Goal: Transaction & Acquisition: Purchase product/service

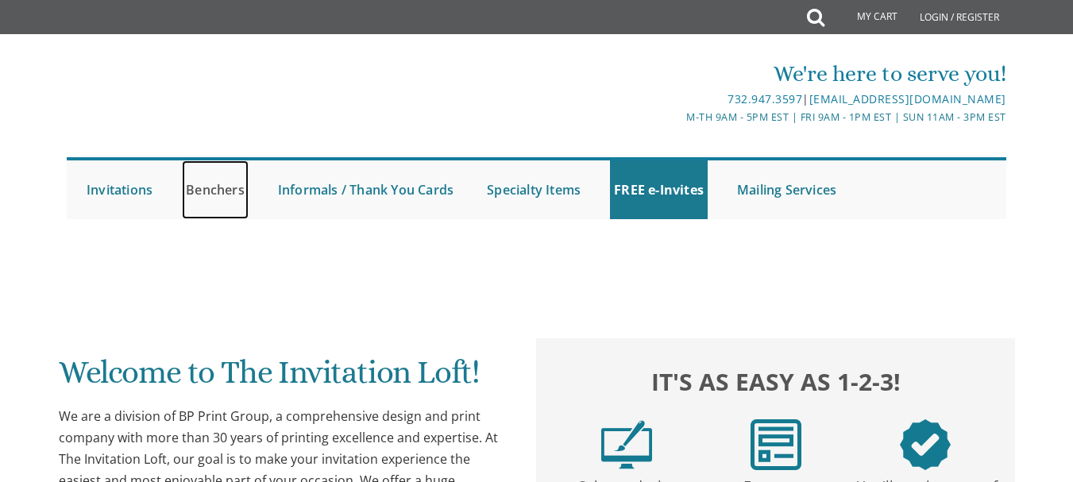
click at [227, 186] on link "Benchers" at bounding box center [215, 189] width 67 height 59
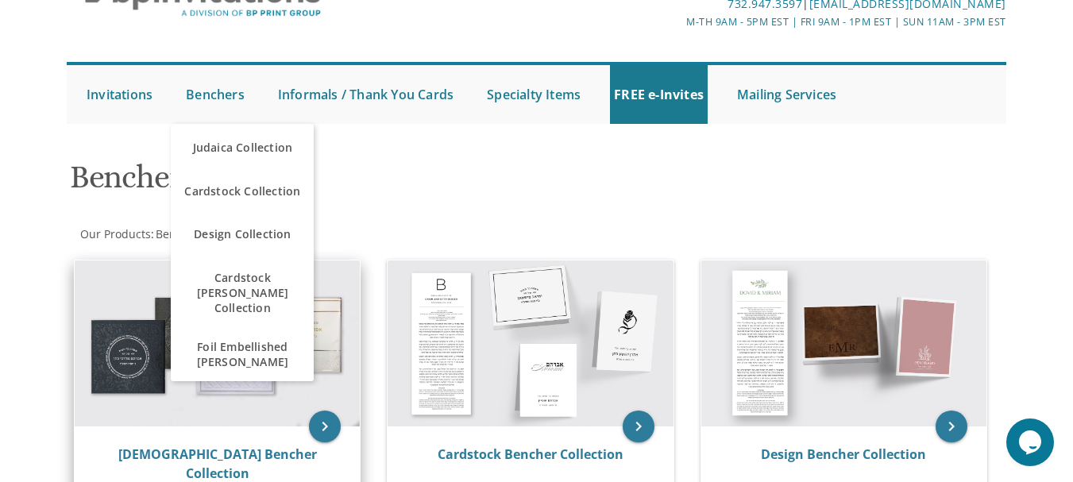
click at [283, 400] on img at bounding box center [217, 344] width 285 height 167
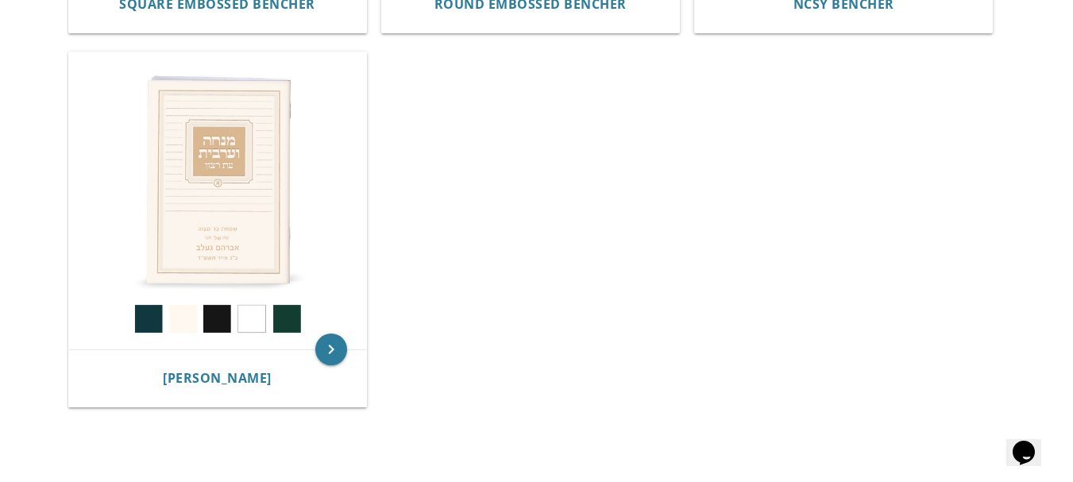
scroll to position [1094, 0]
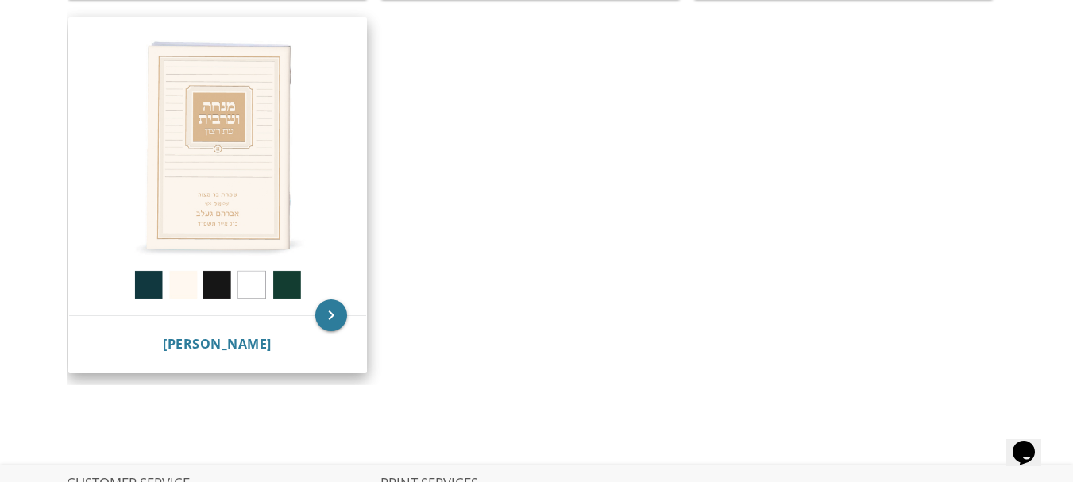
click at [190, 137] on img at bounding box center [217, 166] width 297 height 297
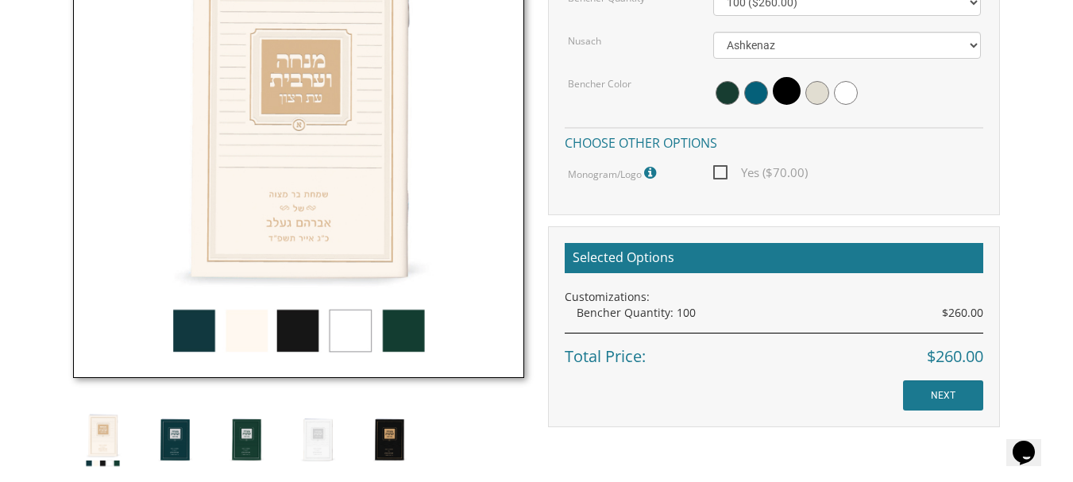
scroll to position [571, 0]
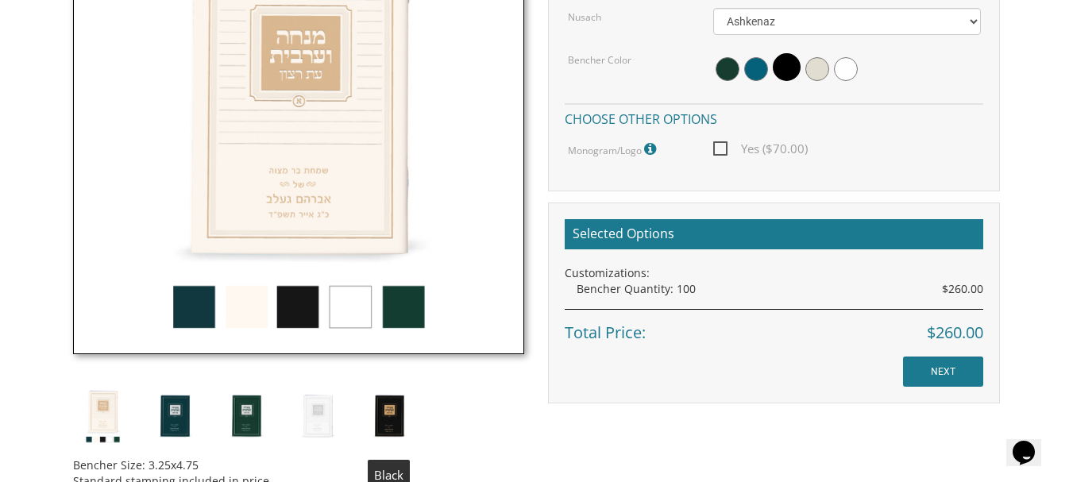
click at [375, 423] on img at bounding box center [389, 416] width 60 height 60
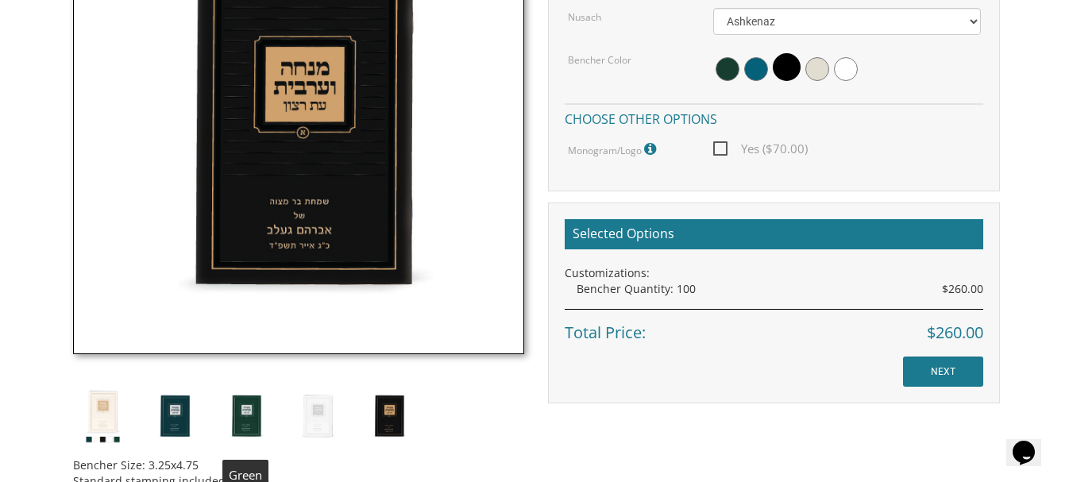
click at [245, 409] on img at bounding box center [246, 416] width 60 height 60
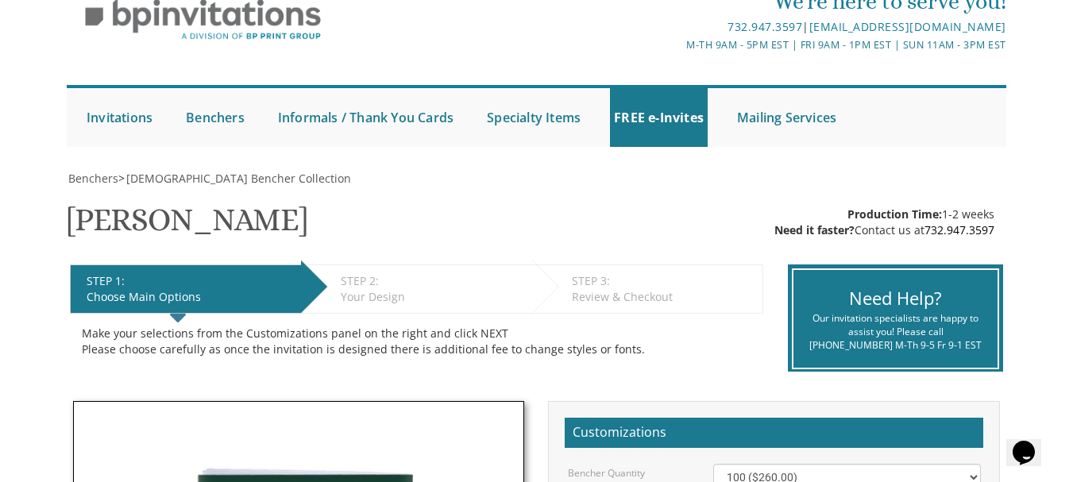
scroll to position [70, 0]
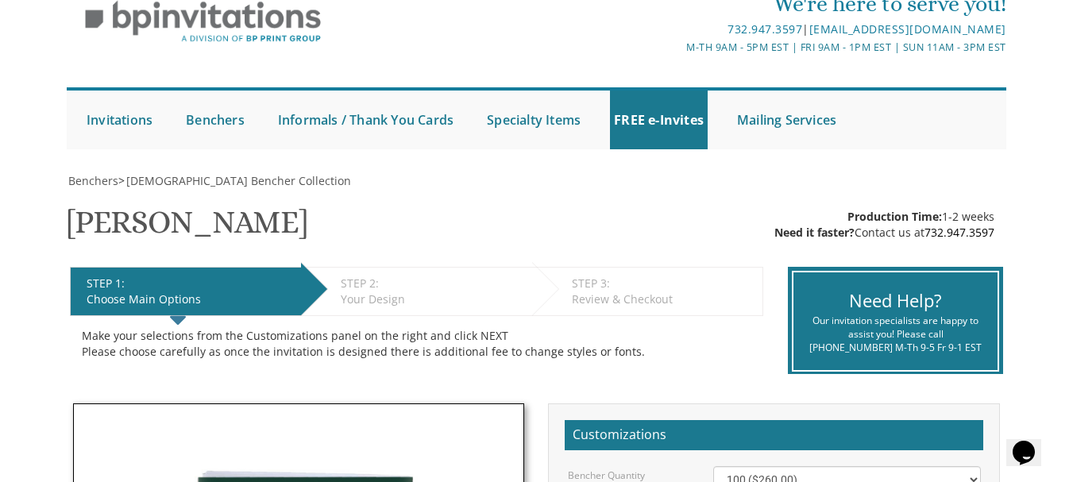
click at [190, 280] on div "STEP 1: EDIT" at bounding box center [190, 284] width 207 height 16
click at [151, 310] on li "STEP 1: EDIT Choose Main Options" at bounding box center [185, 291] width 231 height 49
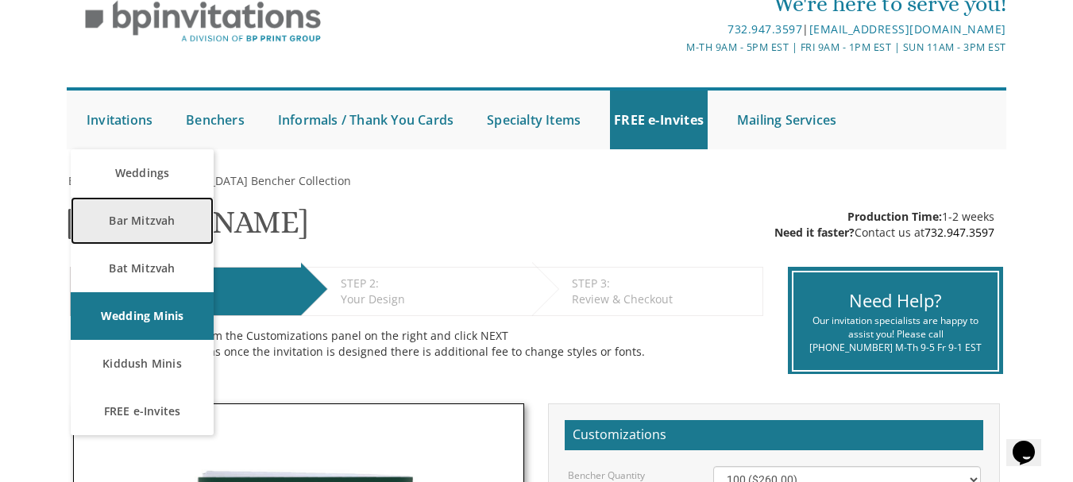
click at [176, 231] on link "Bar Mitzvah" at bounding box center [142, 221] width 143 height 48
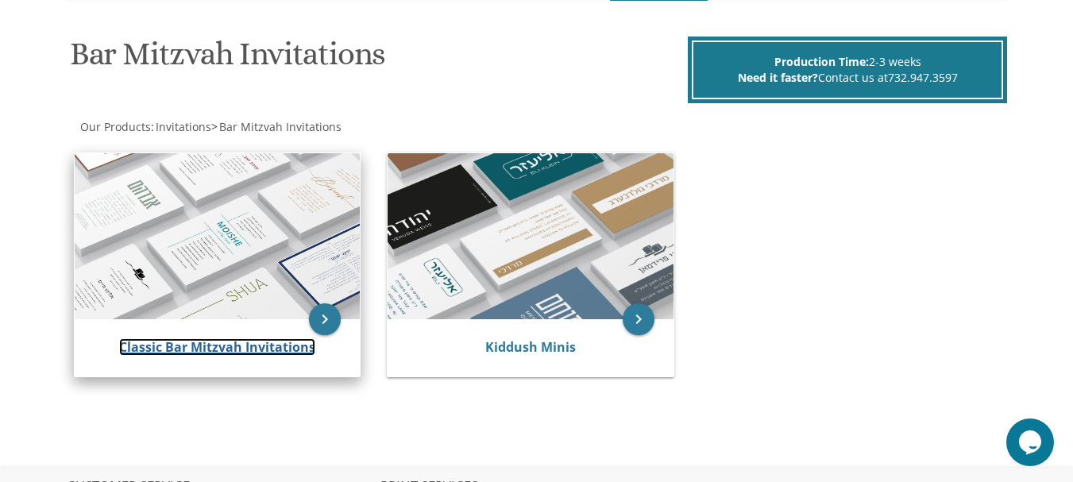
click at [221, 341] on link "Classic Bar Mitzvah Invitations" at bounding box center [217, 346] width 196 height 17
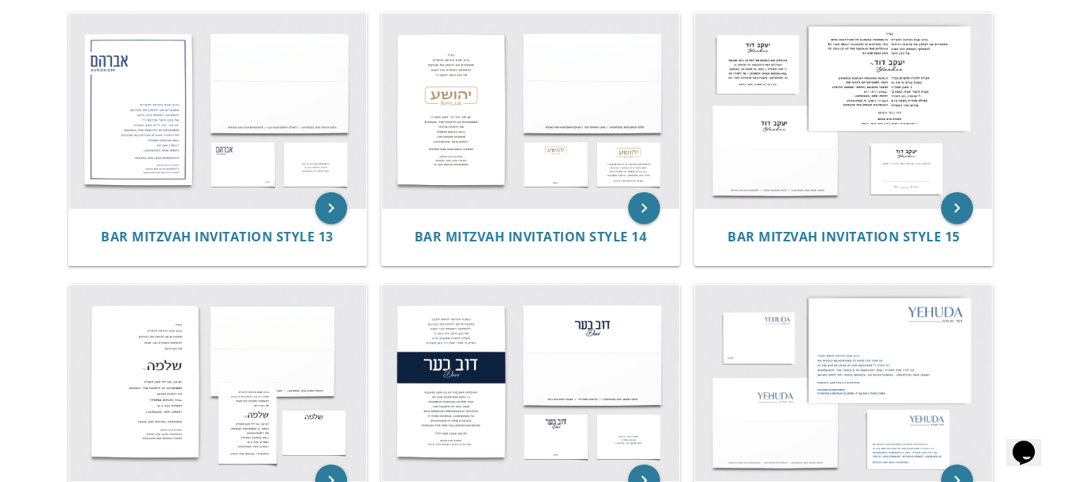
scroll to position [1408, 0]
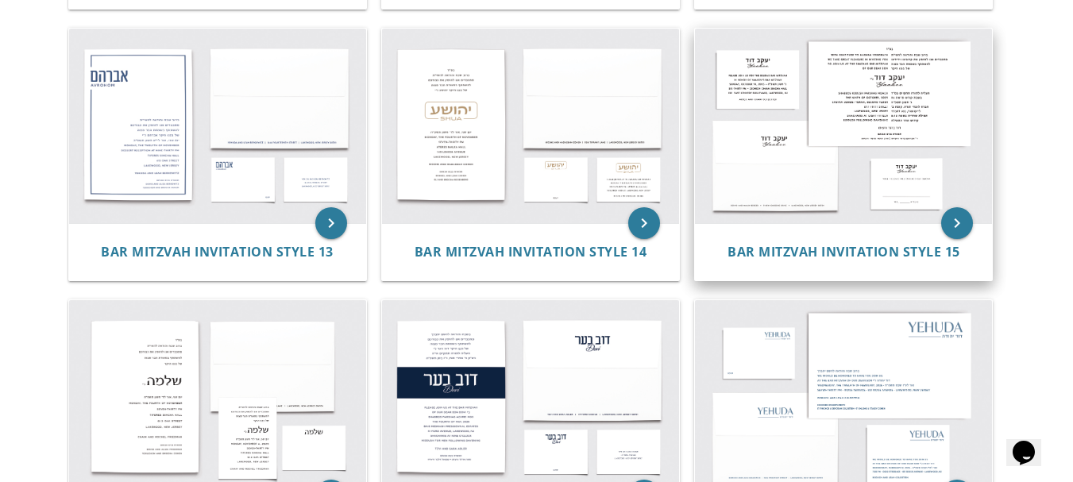
click at [903, 136] on img at bounding box center [843, 126] width 297 height 195
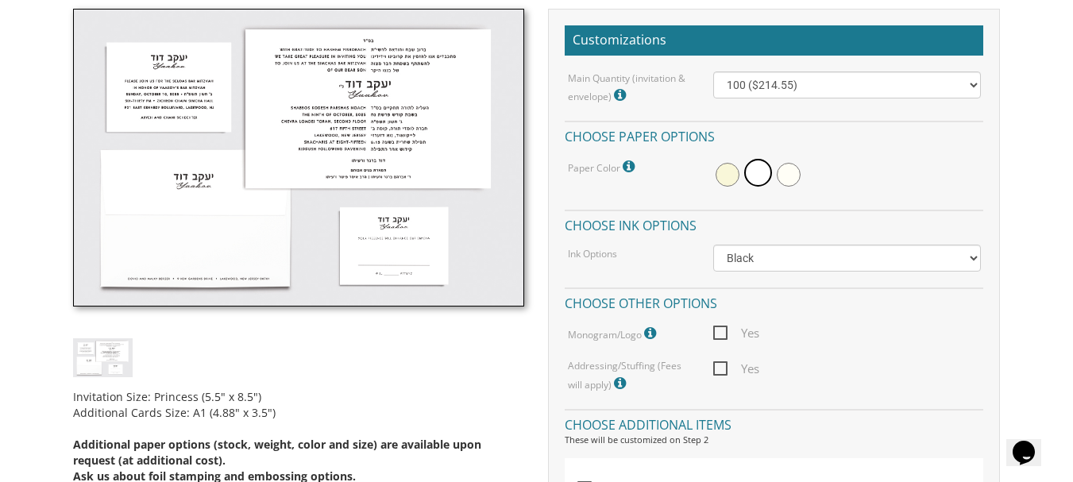
scroll to position [472, 0]
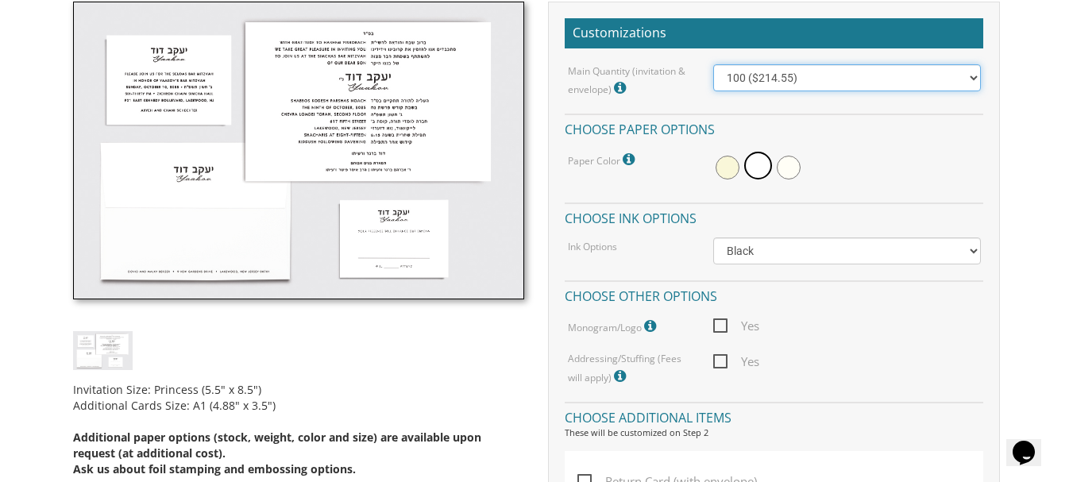
click at [969, 73] on select "100 ($214.55) 200 ($254.60) 300 ($294.25) 400 ($333.55) 500 ($373.90) 600 ($413…" at bounding box center [846, 77] width 267 height 27
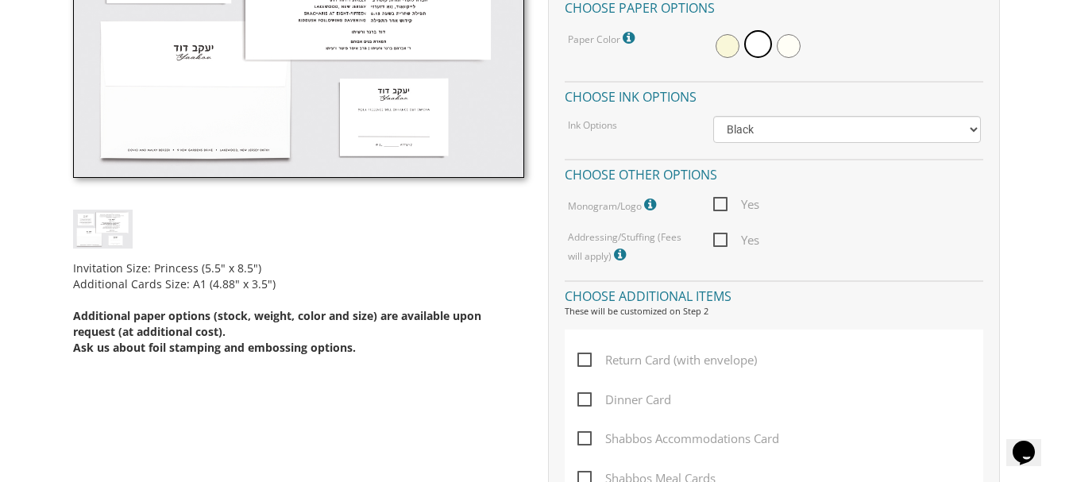
scroll to position [601, 0]
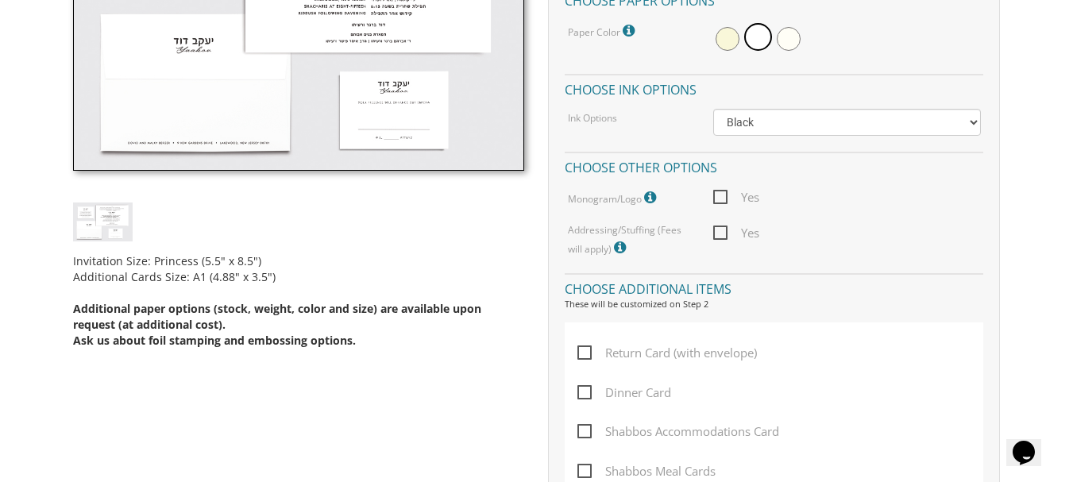
click at [620, 246] on icon at bounding box center [622, 248] width 16 height 14
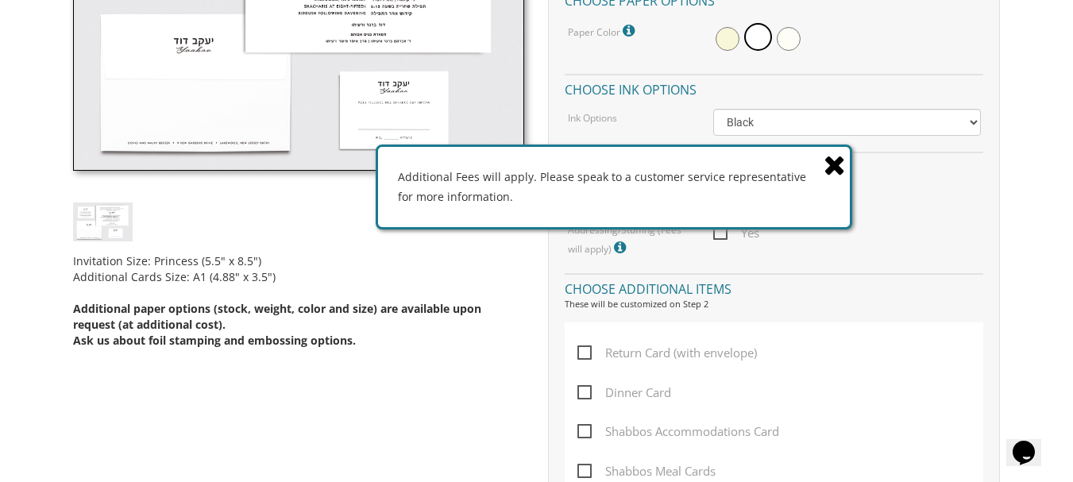
click at [835, 173] on icon at bounding box center [835, 165] width 22 height 28
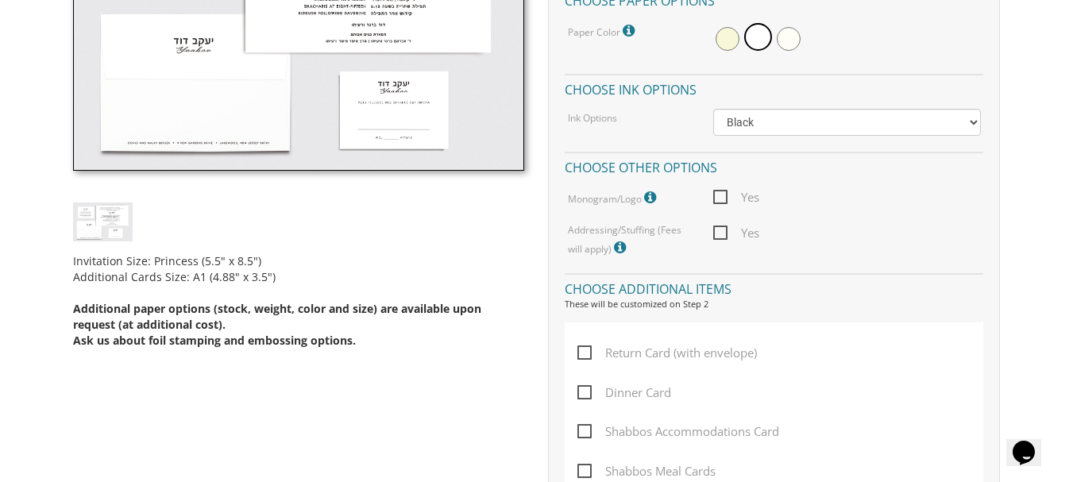
click at [658, 195] on icon at bounding box center [652, 198] width 16 height 14
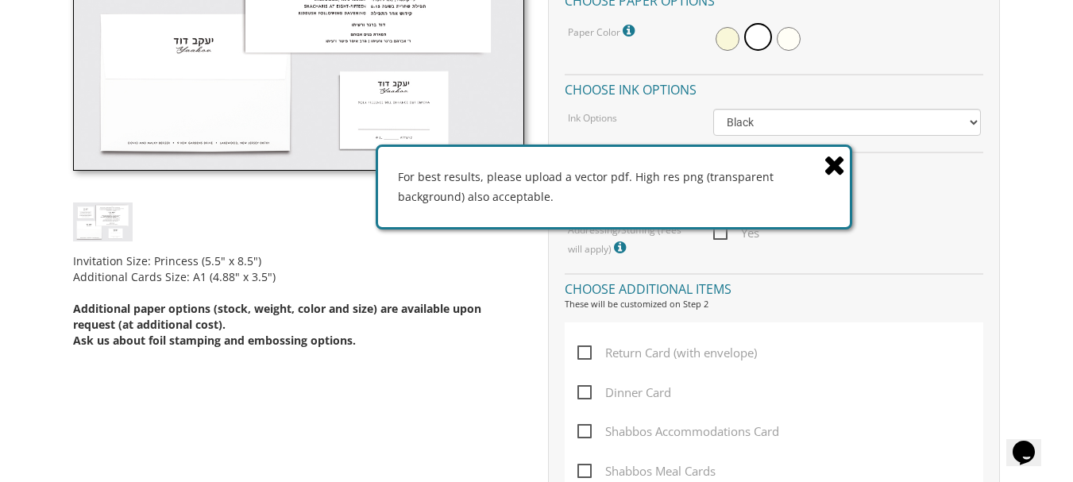
click at [834, 159] on icon at bounding box center [835, 165] width 22 height 28
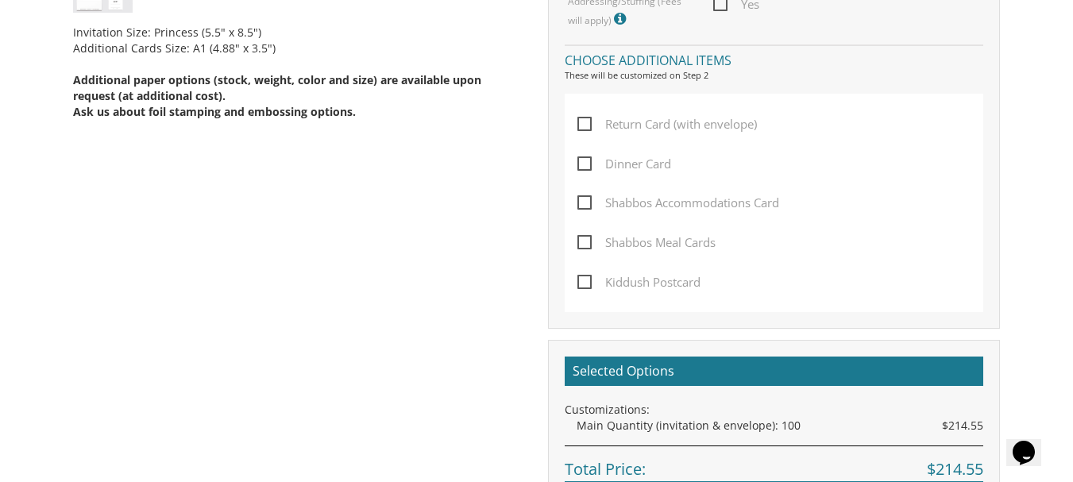
scroll to position [0, 0]
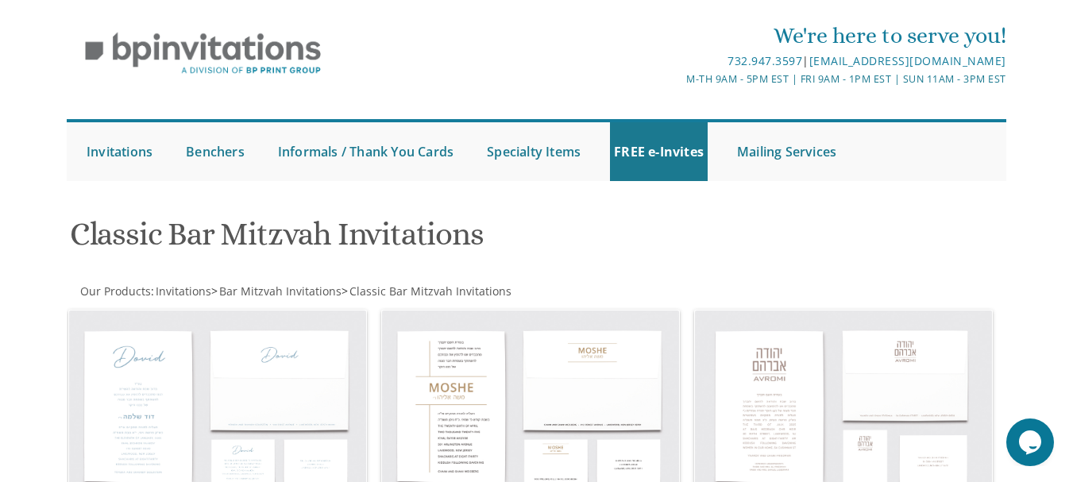
scroll to position [44, 0]
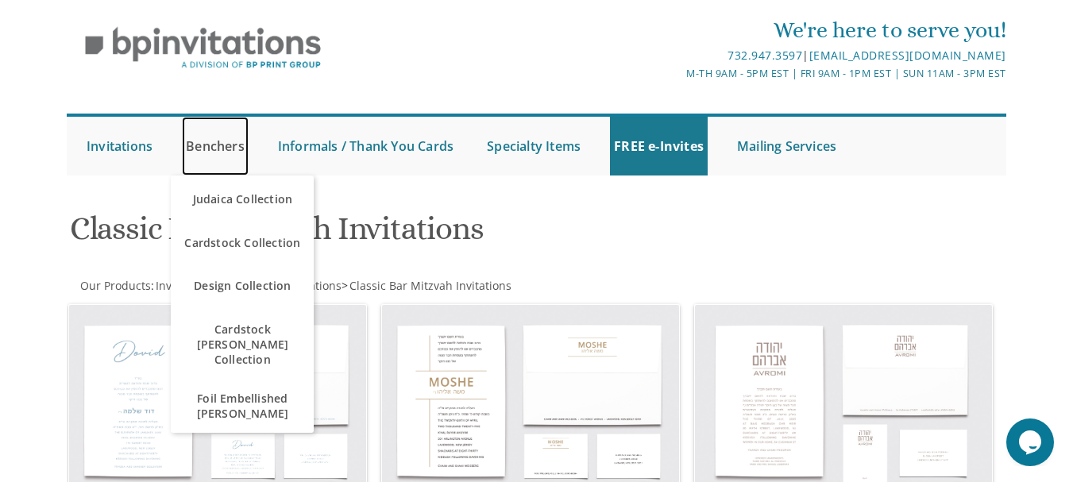
click at [227, 149] on link "Benchers" at bounding box center [215, 146] width 67 height 59
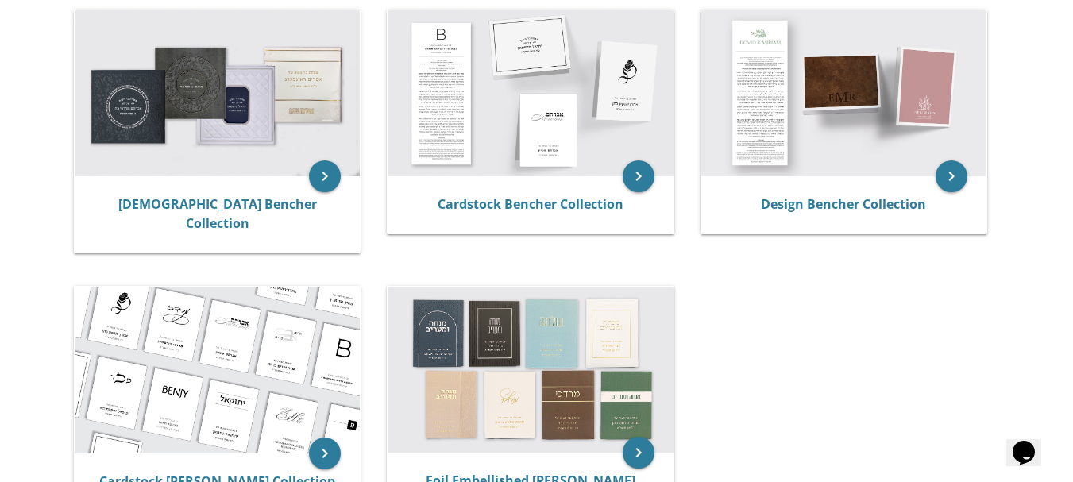
scroll to position [383, 0]
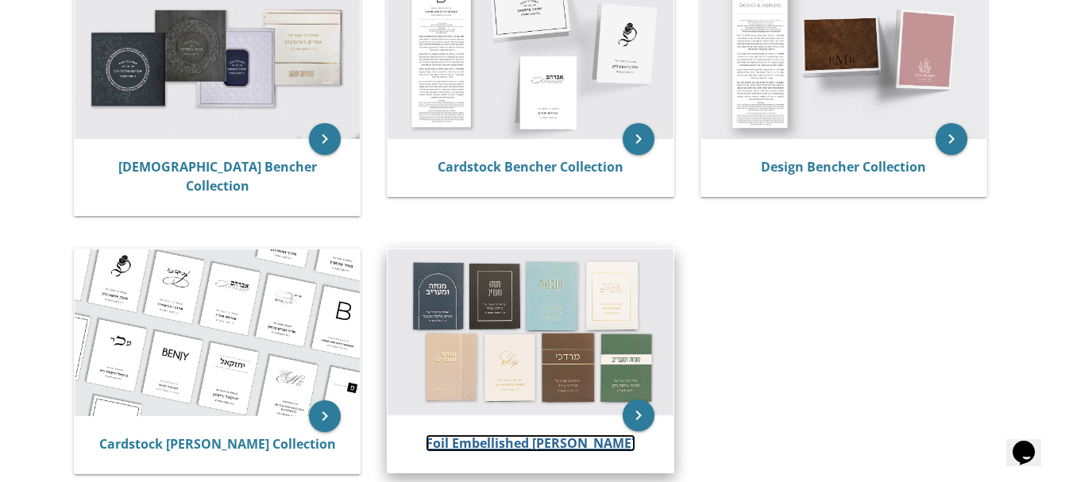
click at [547, 435] on link "Foil Embellished [PERSON_NAME]" at bounding box center [531, 443] width 210 height 17
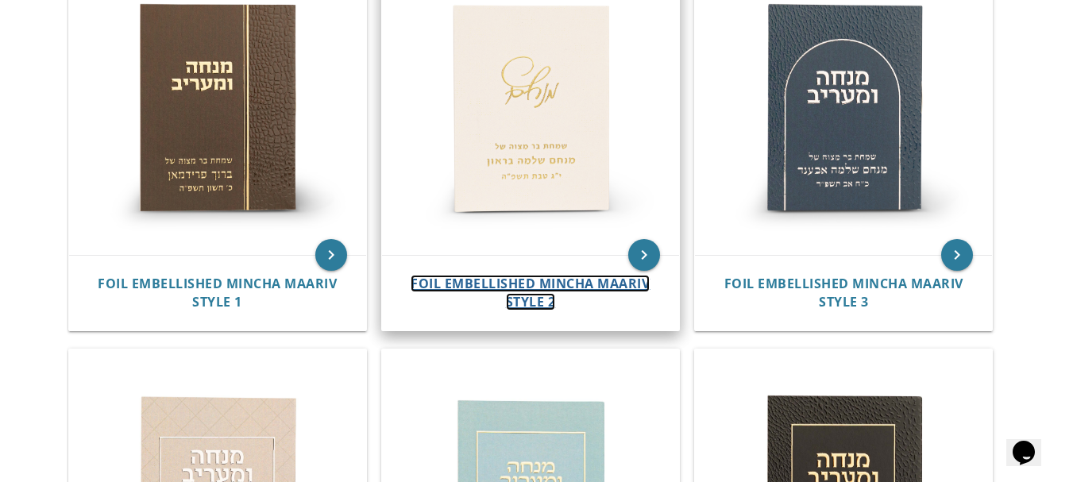
click at [581, 280] on span "Foil Embellished Mincha Maariv Style 2" at bounding box center [530, 293] width 239 height 36
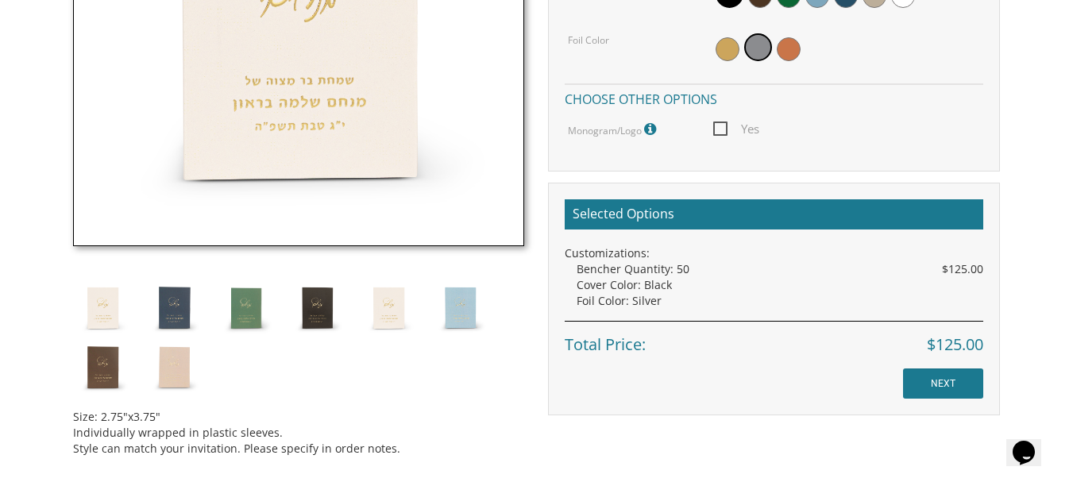
scroll to position [668, 0]
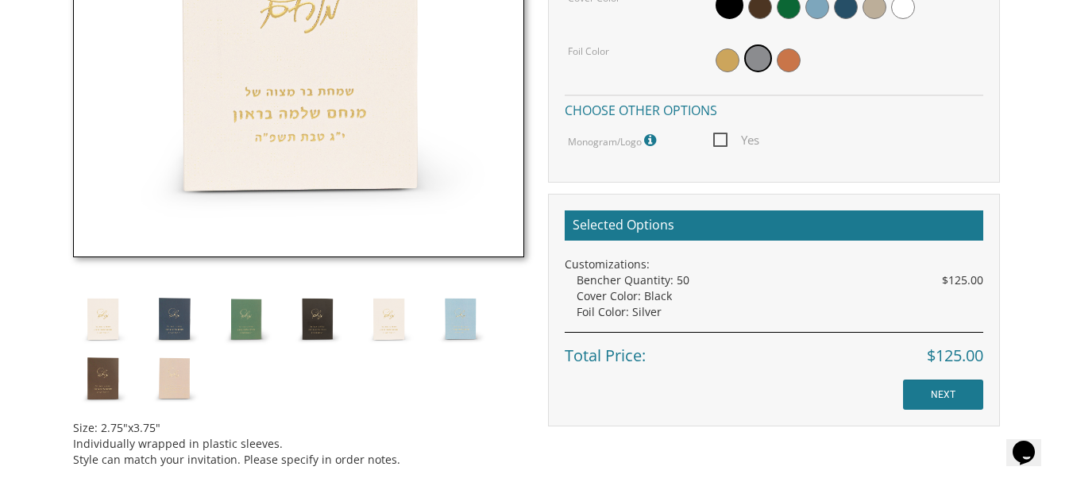
click at [648, 138] on icon at bounding box center [652, 140] width 16 height 14
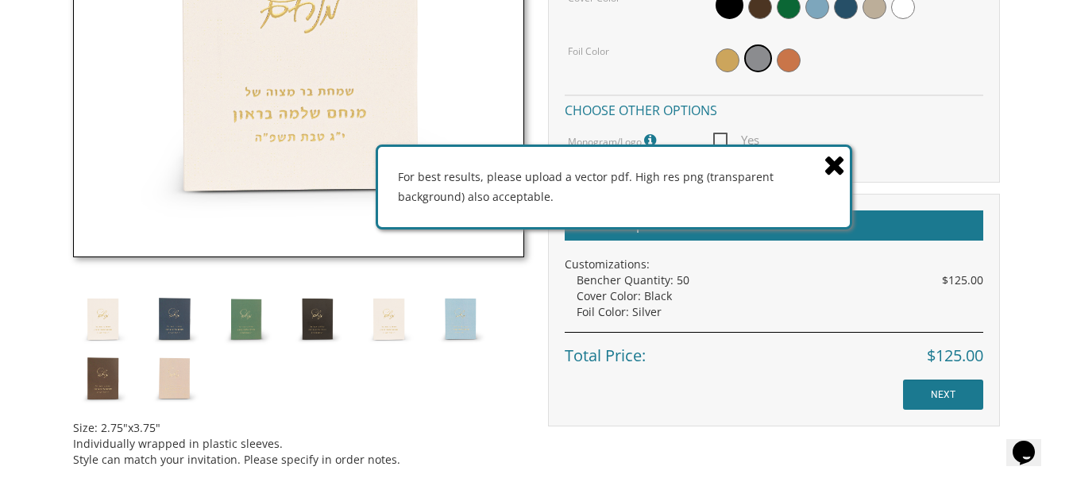
click at [828, 164] on icon at bounding box center [835, 165] width 22 height 28
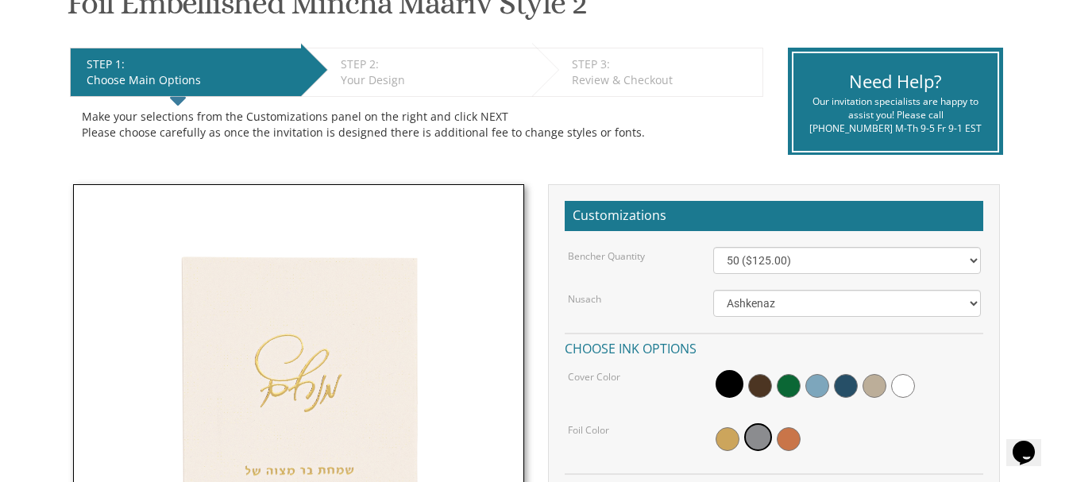
scroll to position [295, 0]
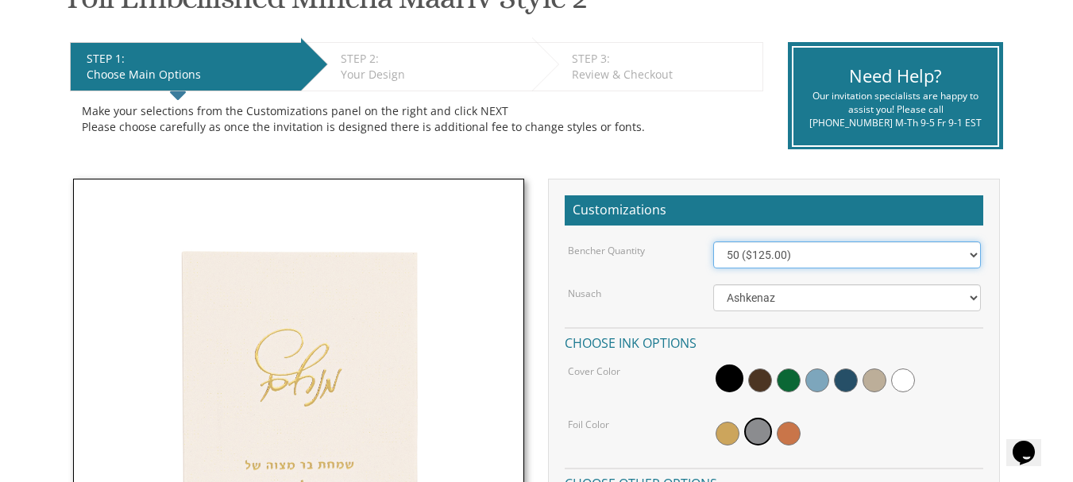
click at [881, 257] on select "50 ($125.00) 60 ($150.00) 70 ($175.00) 80 ($200.00) 90 ($225.00) 100 ($250.00) …" at bounding box center [846, 255] width 267 height 27
